Goal: Task Accomplishment & Management: Use online tool/utility

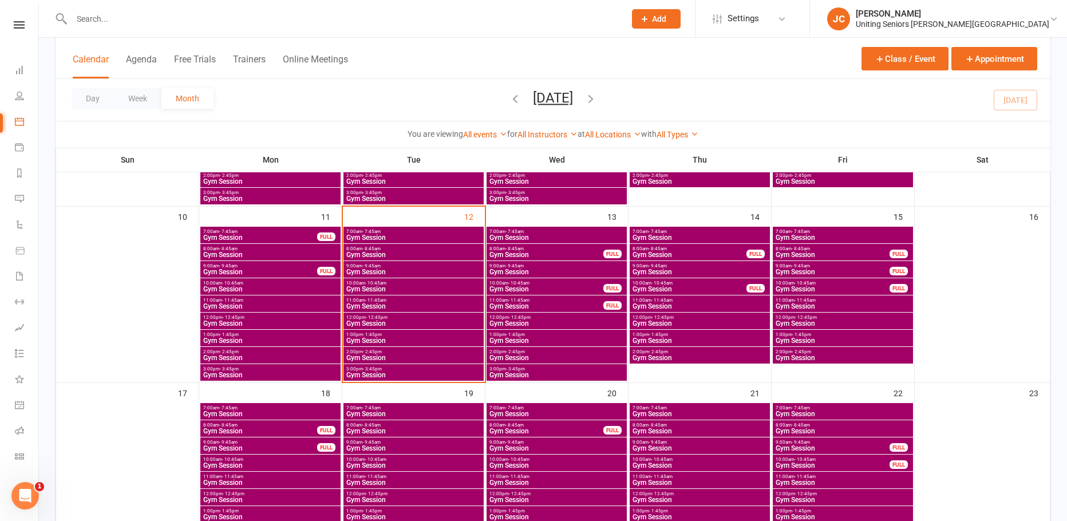
scroll to position [401, 0]
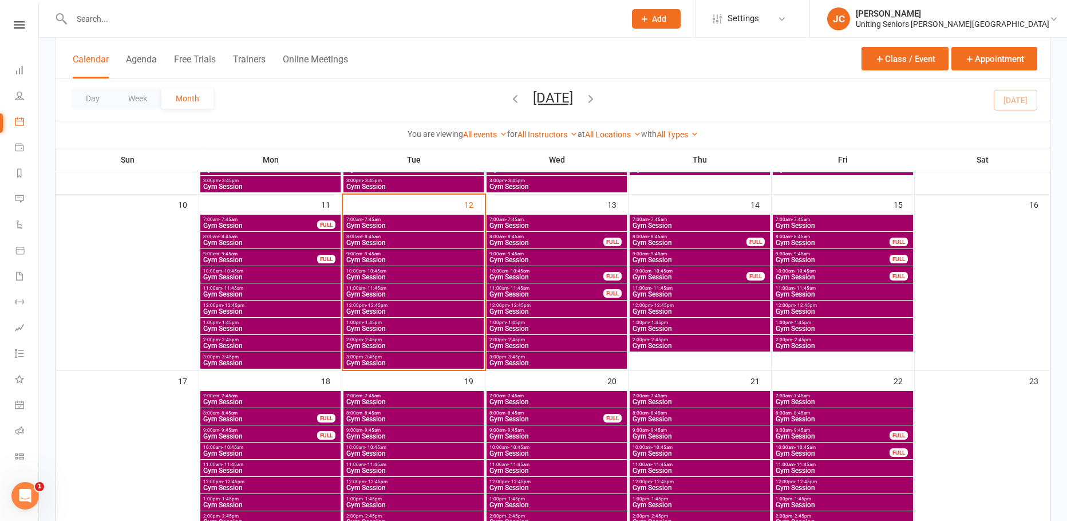
click at [389, 329] on span "Gym Session" at bounding box center [414, 328] width 136 height 7
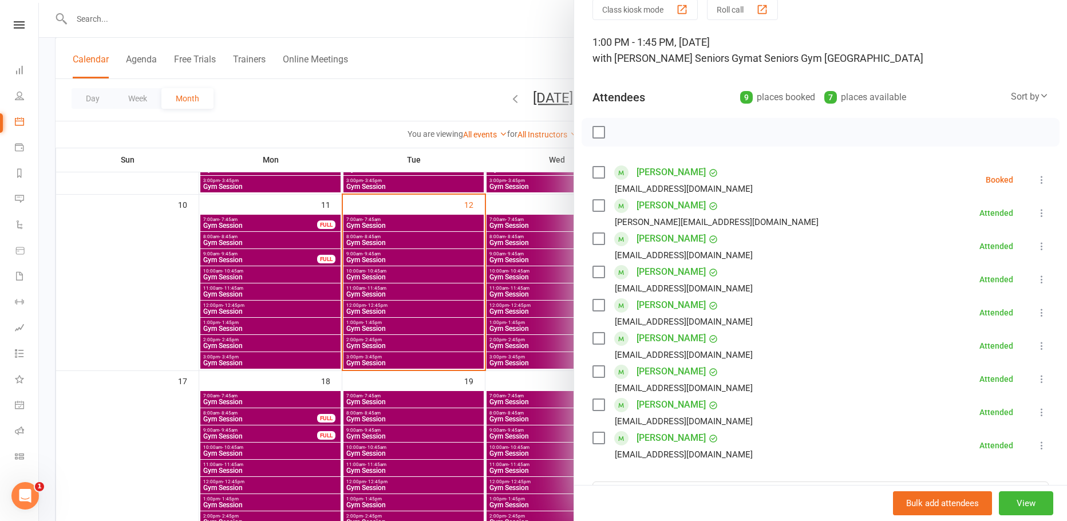
scroll to position [0, 0]
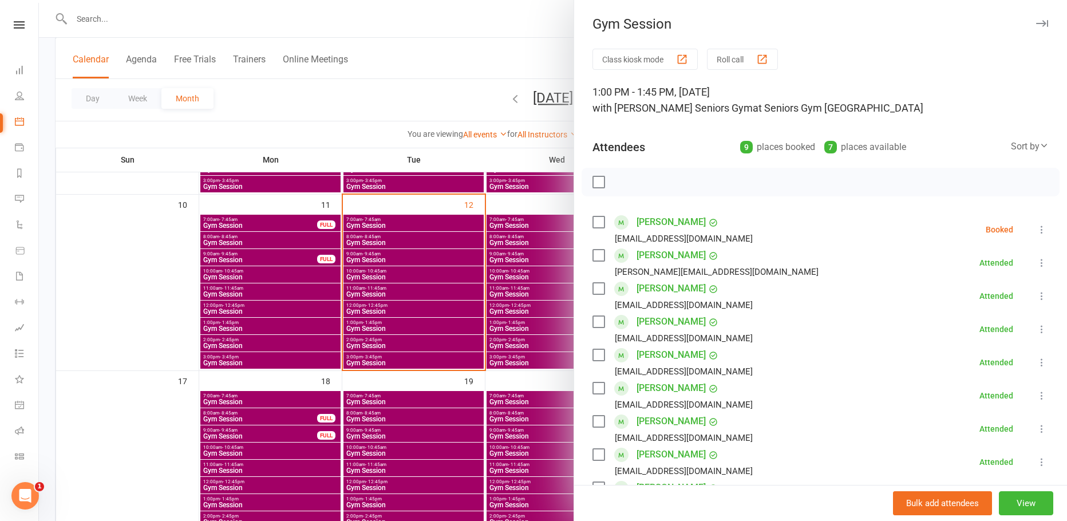
click at [408, 279] on div at bounding box center [553, 260] width 1028 height 521
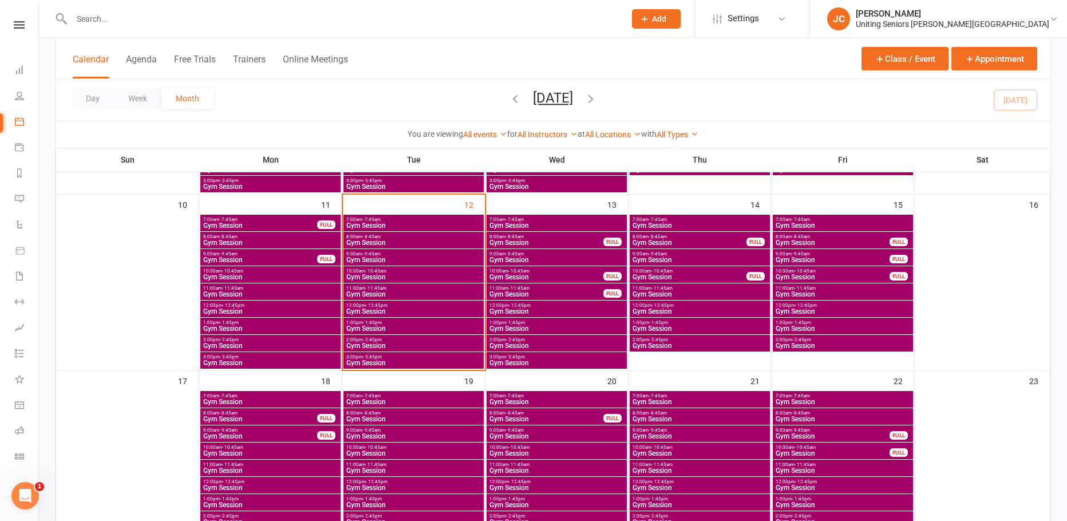
click at [392, 345] on span "Gym Session" at bounding box center [414, 345] width 136 height 7
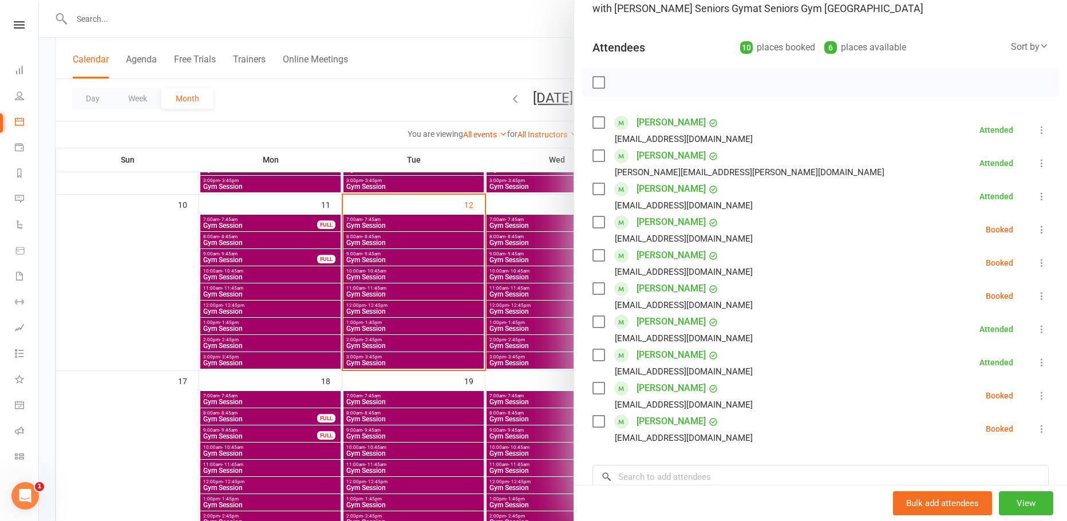
scroll to position [115, 0]
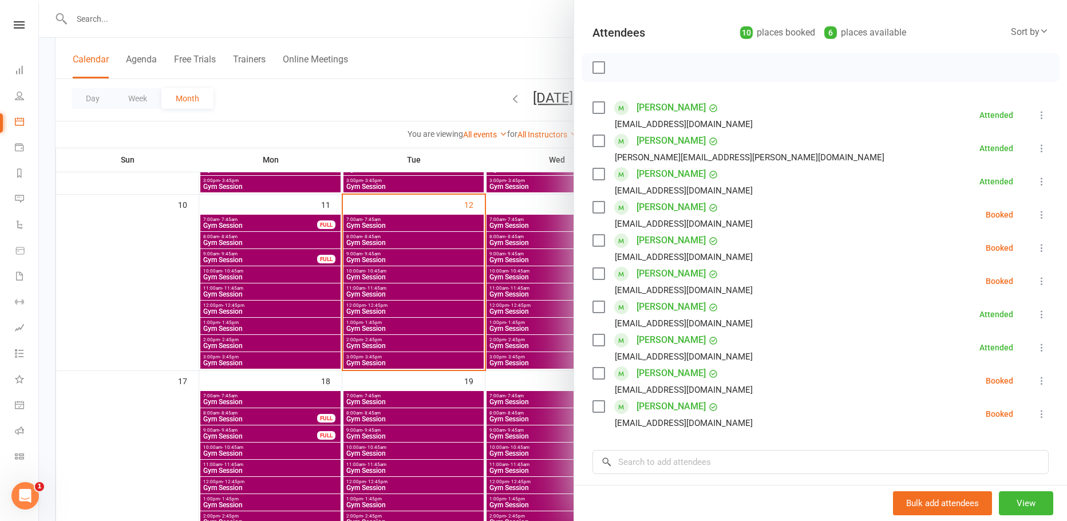
click at [1035, 279] on button at bounding box center [1042, 281] width 14 height 14
click at [967, 346] on link "Check in" at bounding box center [986, 349] width 123 height 23
click at [1036, 414] on icon at bounding box center [1041, 413] width 11 height 11
click at [985, 487] on link "Check in" at bounding box center [986, 482] width 123 height 23
click at [1036, 379] on icon at bounding box center [1041, 380] width 11 height 11
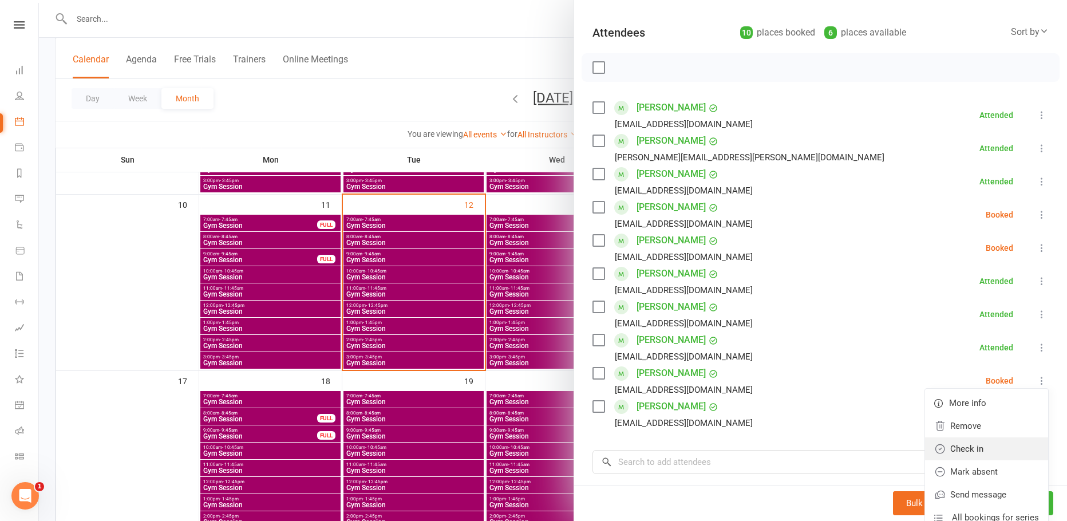
click at [983, 446] on link "Check in" at bounding box center [986, 448] width 123 height 23
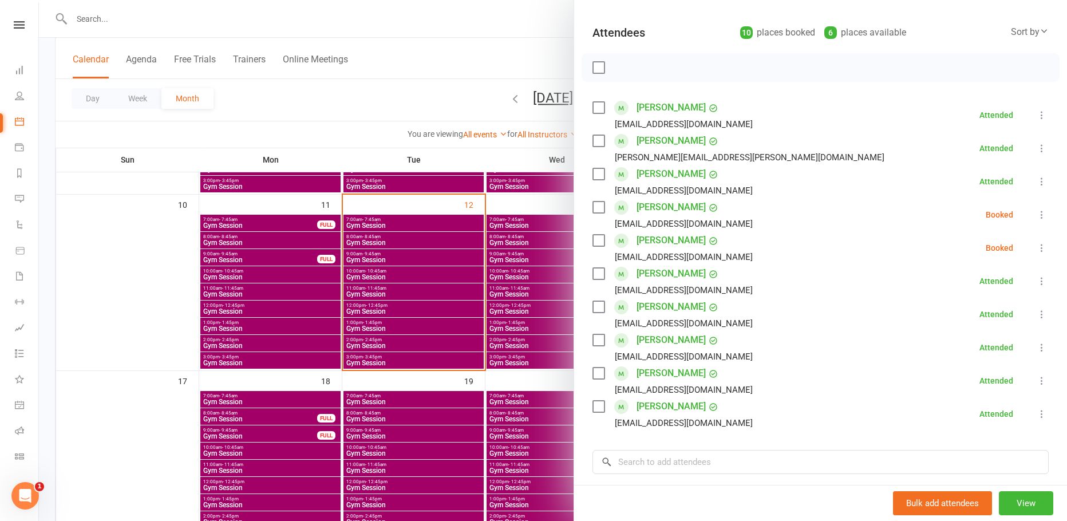
click at [411, 127] on div at bounding box center [553, 260] width 1028 height 521
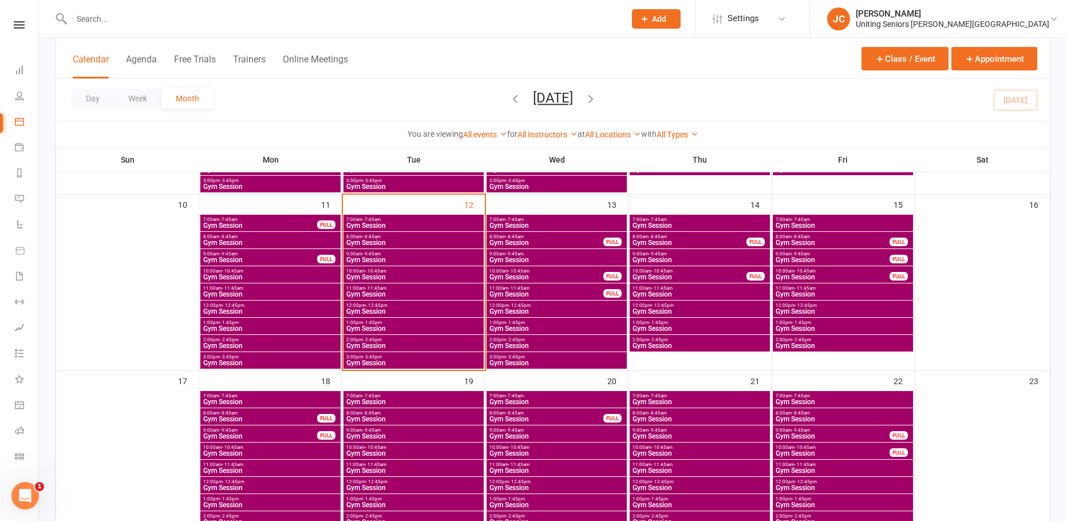
click at [405, 301] on div "12:00pm - 12:45pm Gym Session" at bounding box center [414, 309] width 140 height 17
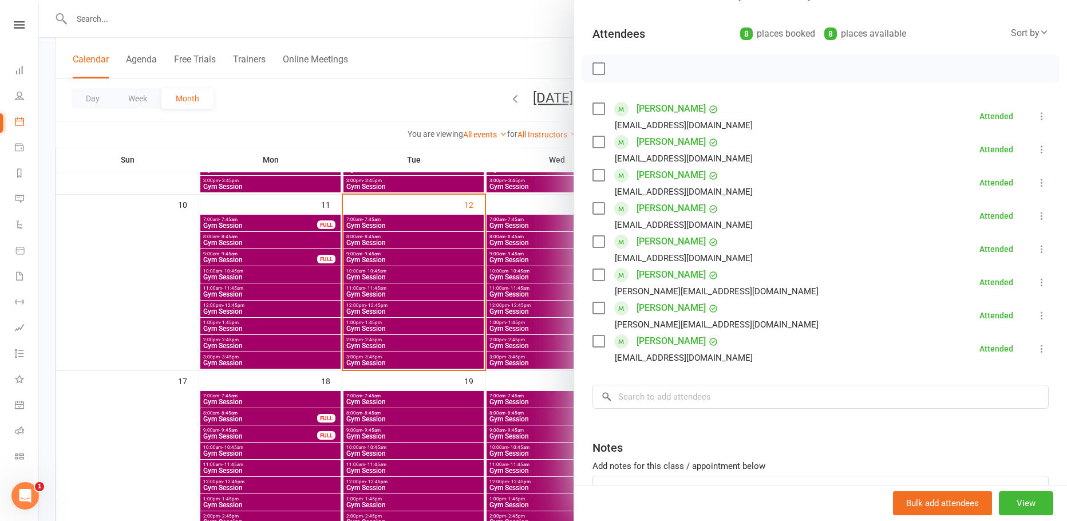
scroll to position [199, 0]
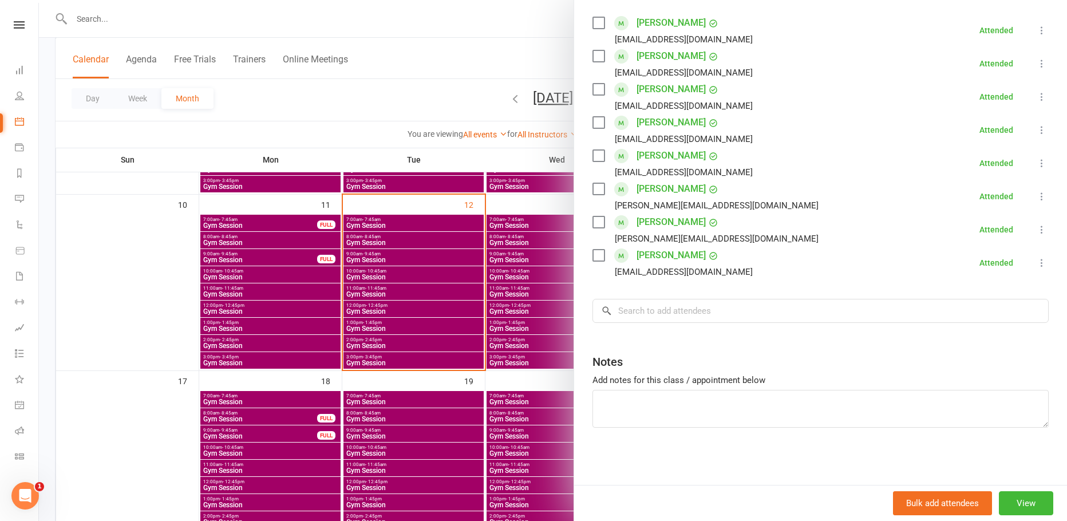
click at [454, 292] on div at bounding box center [553, 260] width 1028 height 521
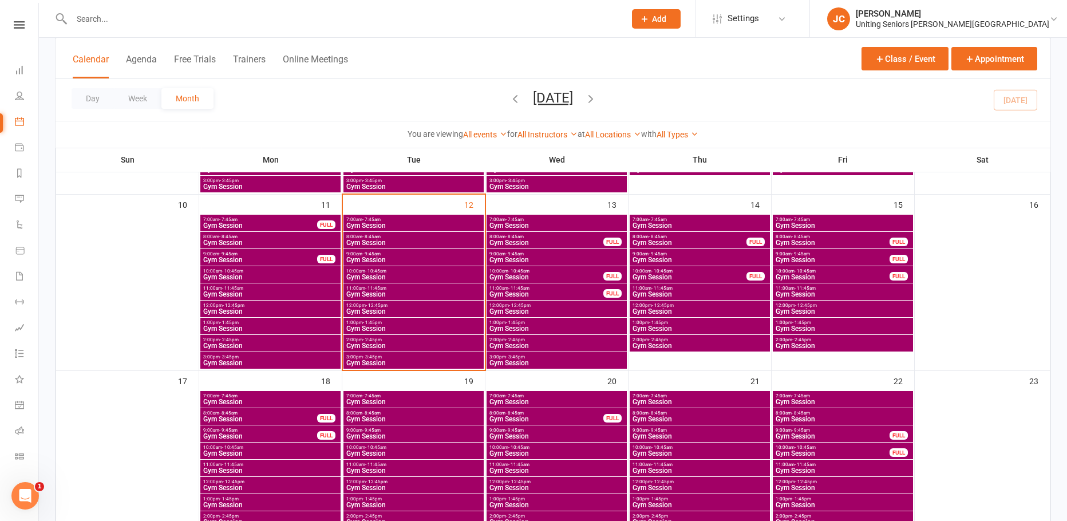
click at [397, 312] on span "Gym Session" at bounding box center [414, 311] width 136 height 7
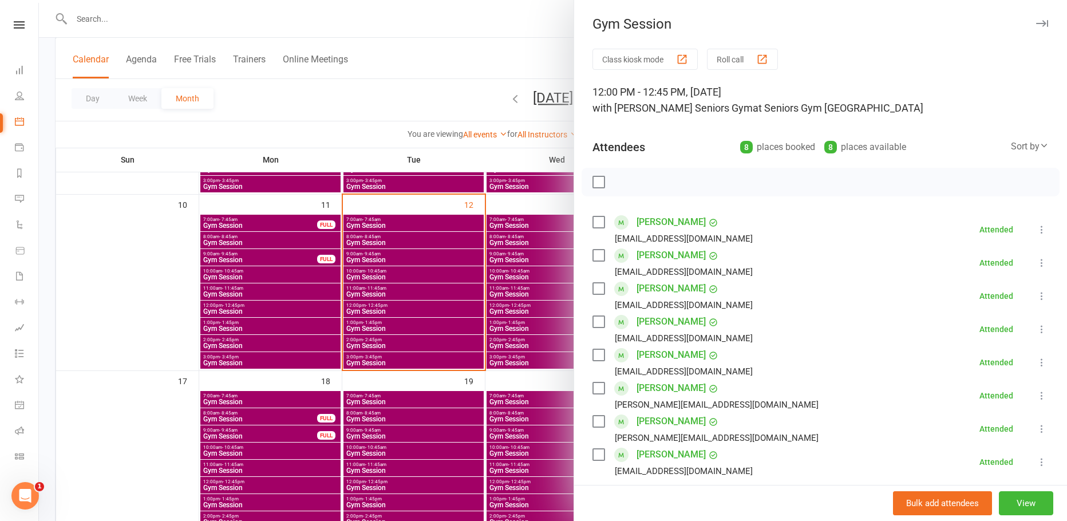
click at [463, 296] on div at bounding box center [553, 260] width 1028 height 521
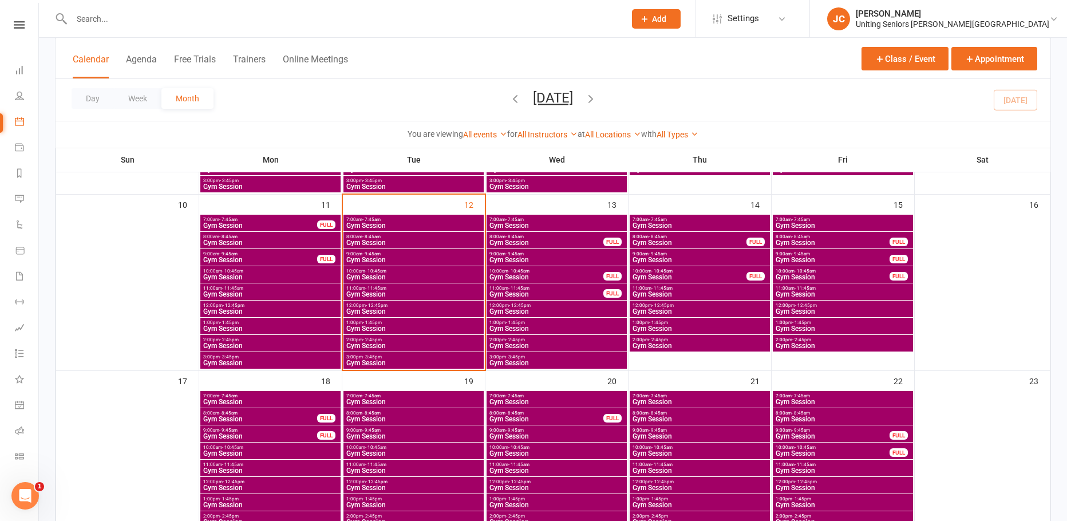
click at [432, 293] on span "Gym Session" at bounding box center [414, 294] width 136 height 7
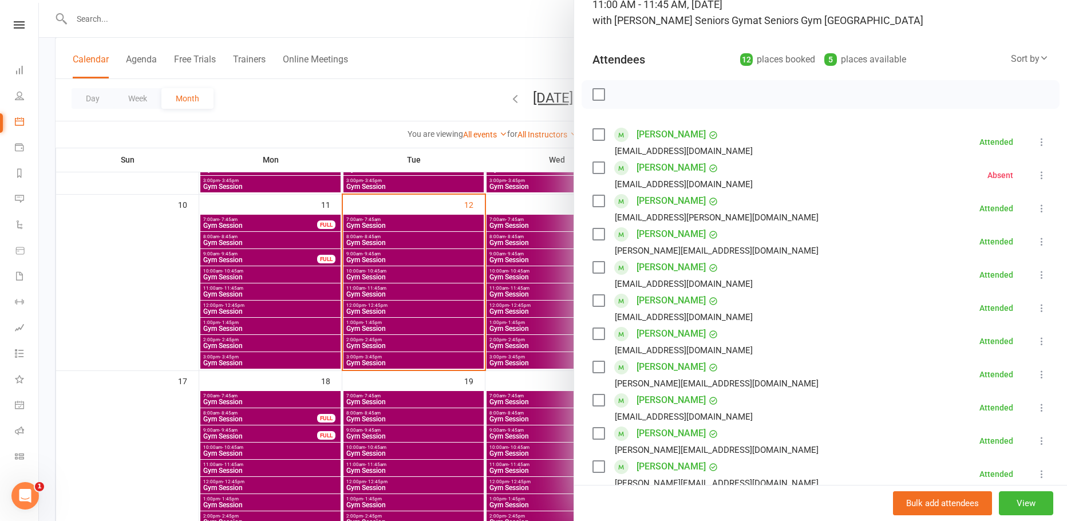
scroll to position [172, 0]
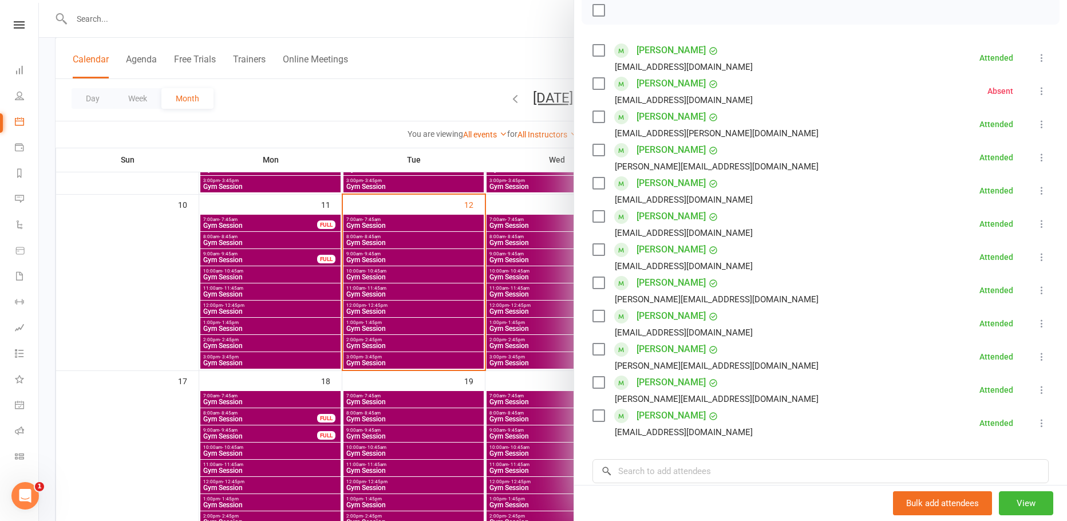
click at [362, 306] on div at bounding box center [553, 260] width 1028 height 521
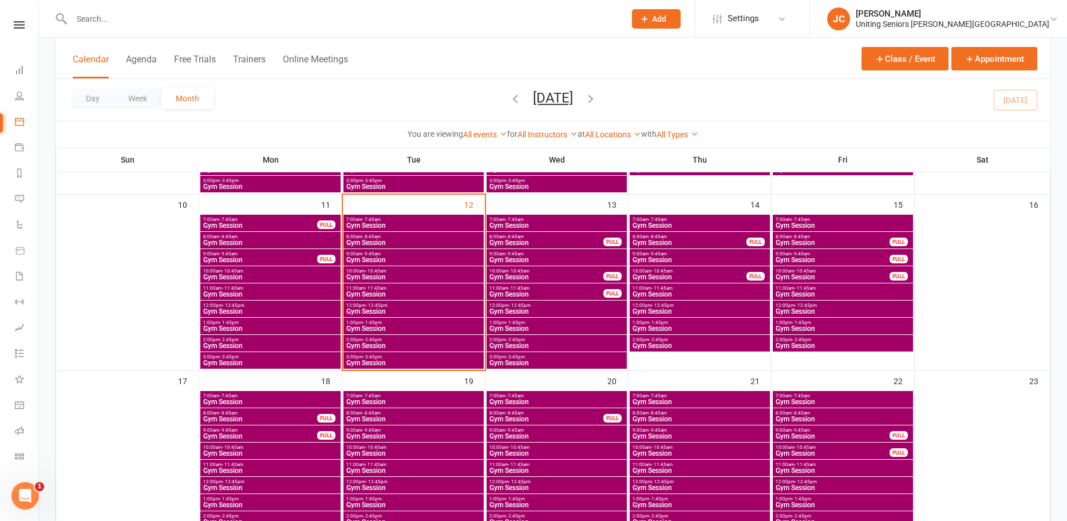
click at [364, 278] on span "Gym Session" at bounding box center [414, 277] width 136 height 7
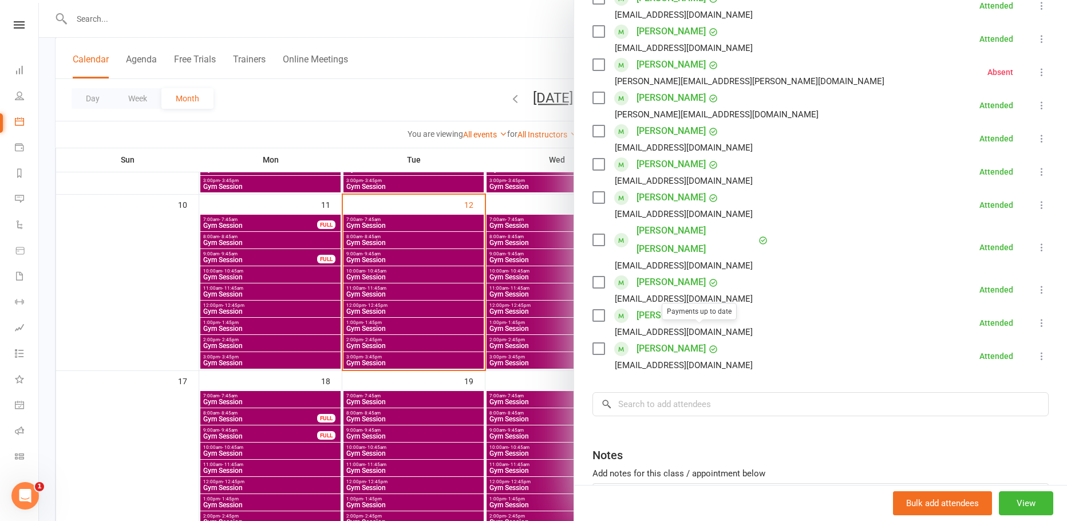
scroll to position [401, 0]
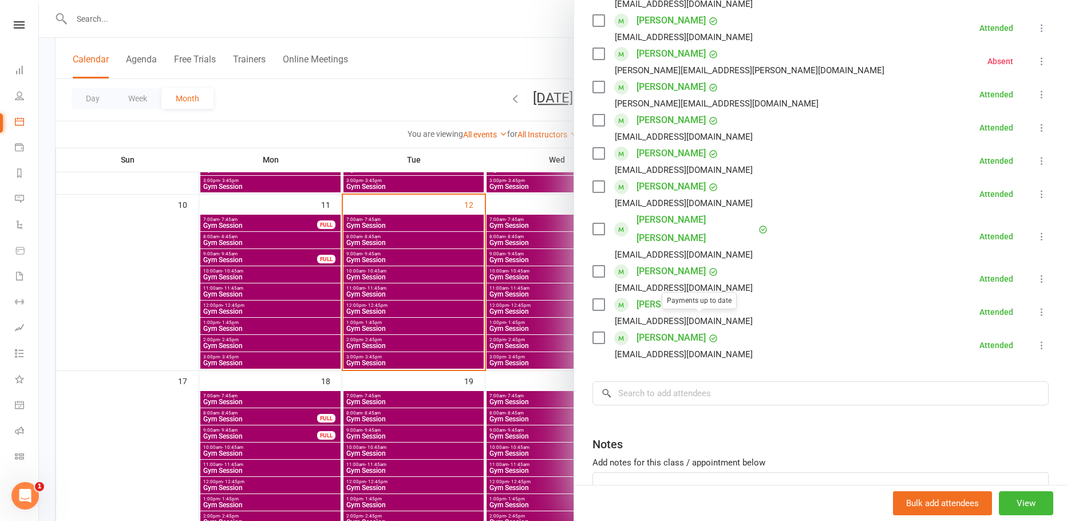
click at [397, 287] on div at bounding box center [553, 260] width 1028 height 521
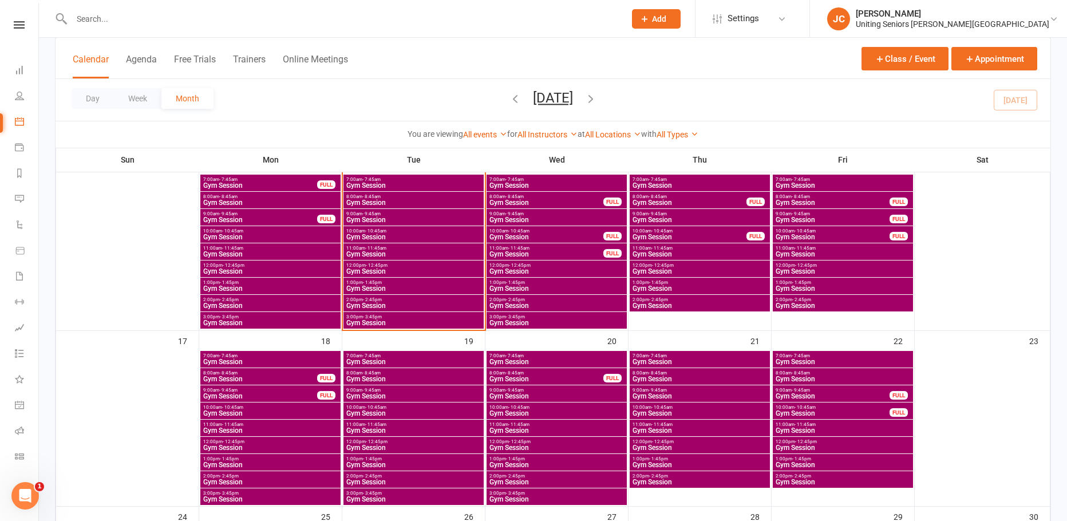
scroll to position [458, 0]
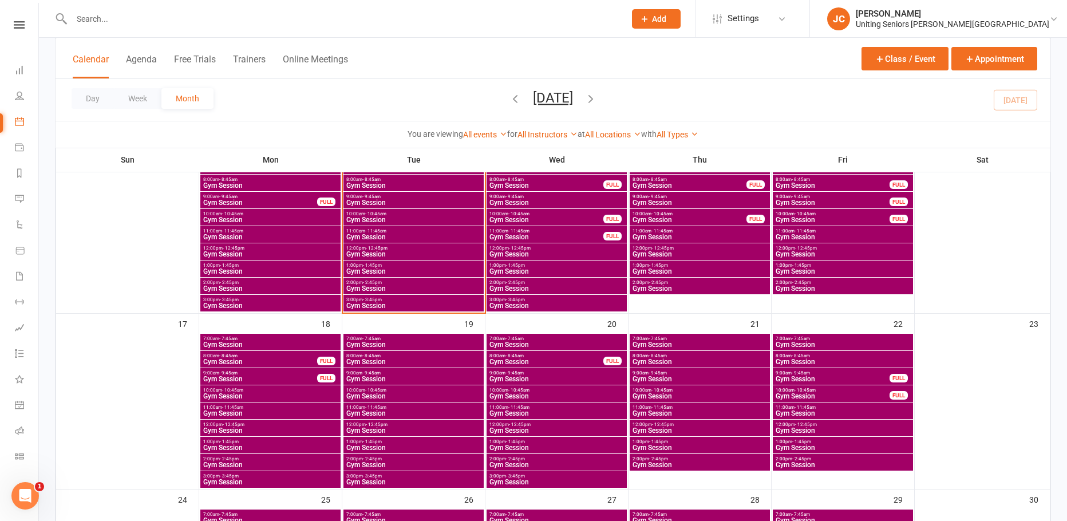
click at [398, 270] on span "Gym Session" at bounding box center [414, 271] width 136 height 7
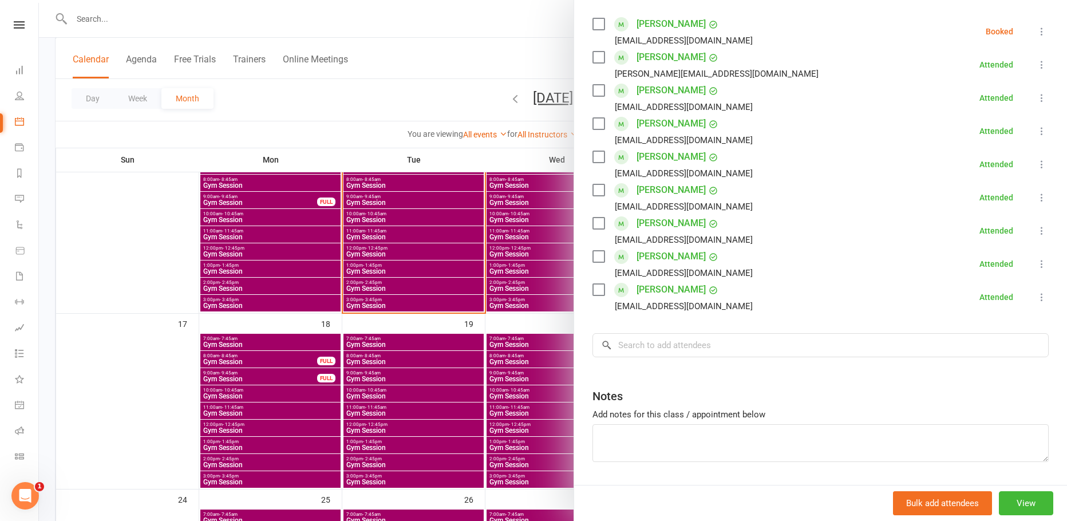
scroll to position [229, 0]
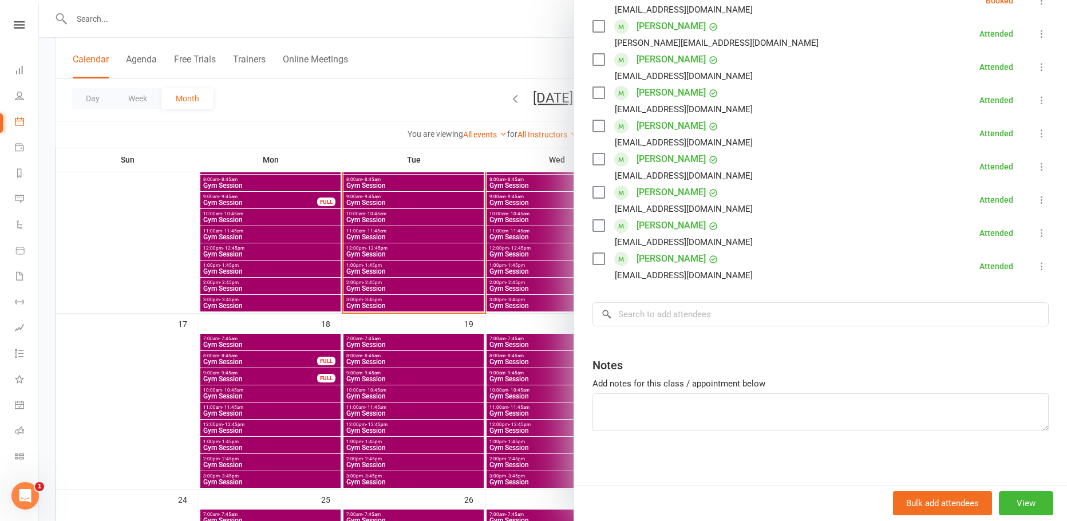
click at [379, 96] on div at bounding box center [553, 260] width 1028 height 521
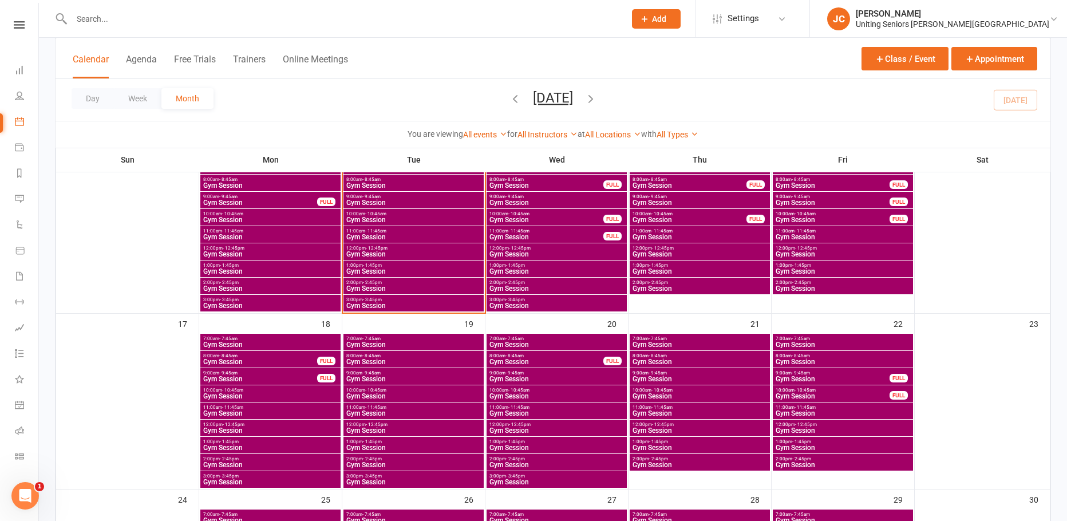
click at [158, 22] on input "text" at bounding box center [342, 19] width 549 height 16
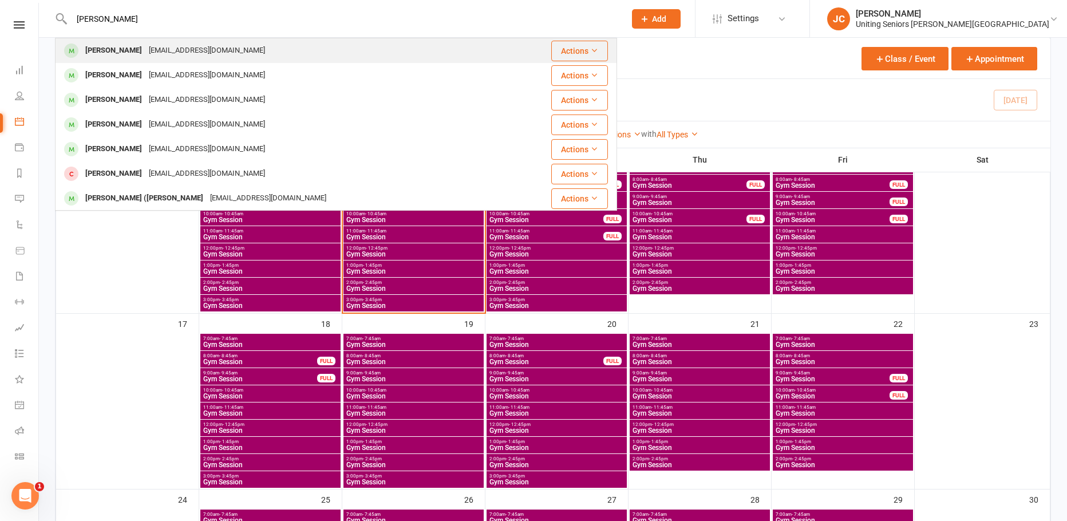
type input "[PERSON_NAME]"
click at [157, 45] on div "[EMAIL_ADDRESS][DOMAIN_NAME]" at bounding box center [206, 50] width 123 height 17
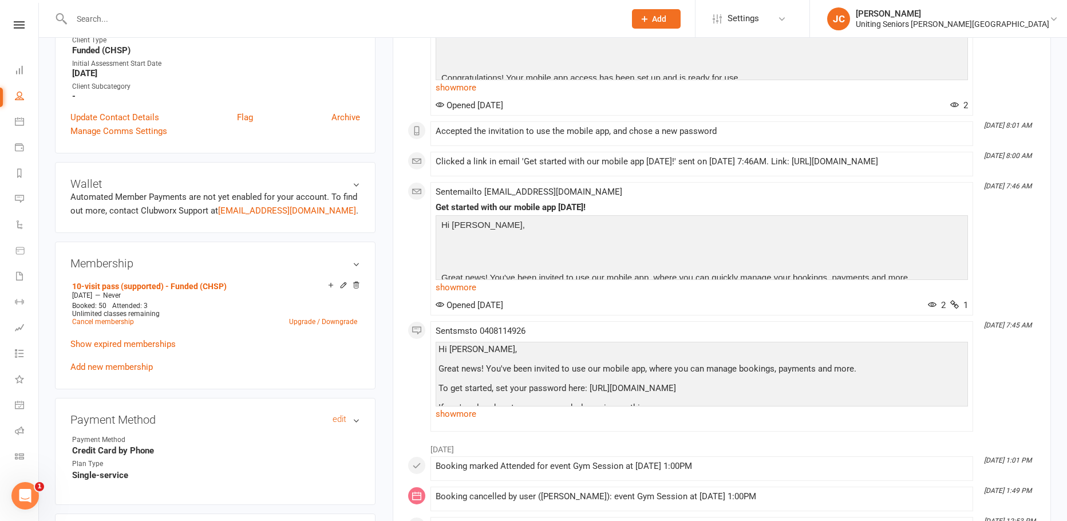
scroll to position [344, 0]
